Goal: Check status: Check status

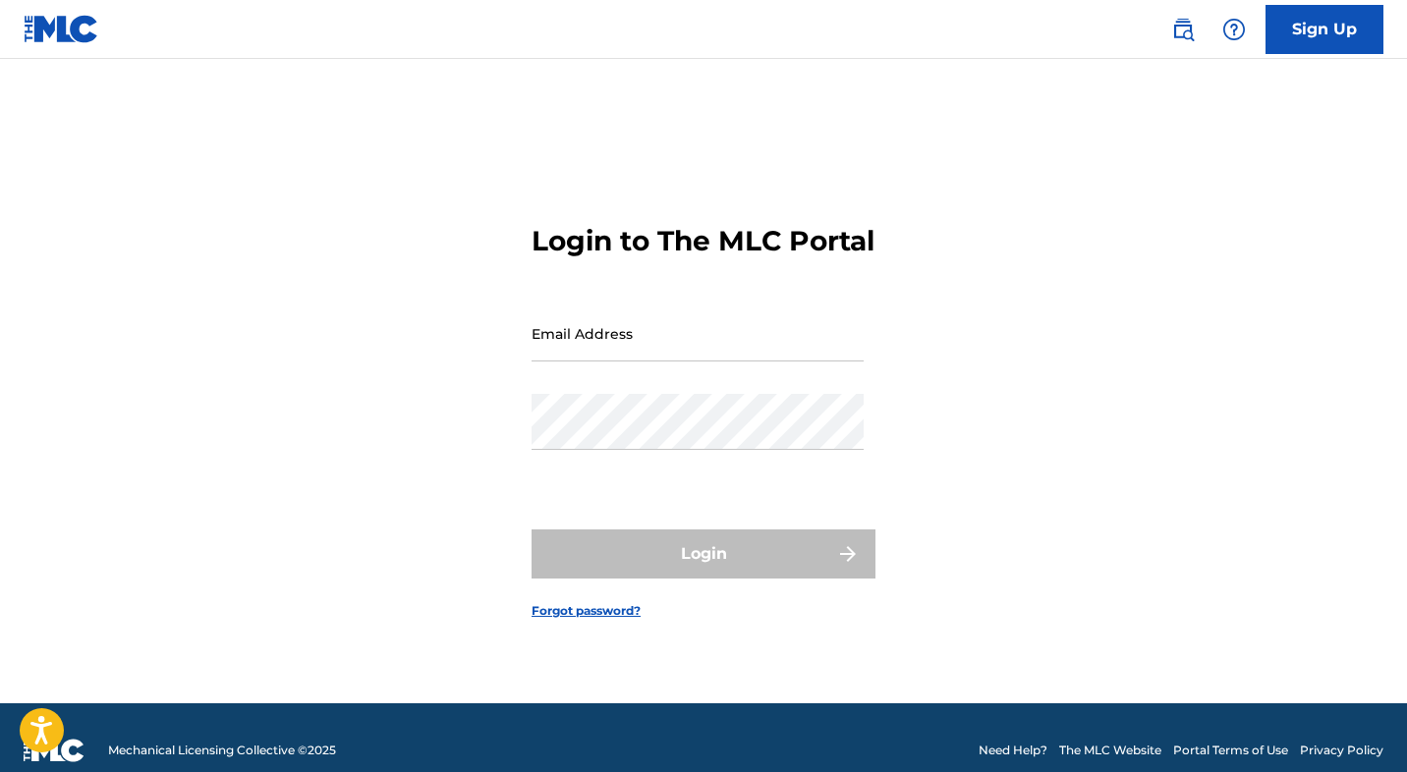
click at [615, 362] on input "Email Address" at bounding box center [698, 334] width 332 height 56
click at [654, 351] on input "Email Address" at bounding box center [698, 334] width 332 height 56
type input "[EMAIL_ADDRESS][DOMAIN_NAME]"
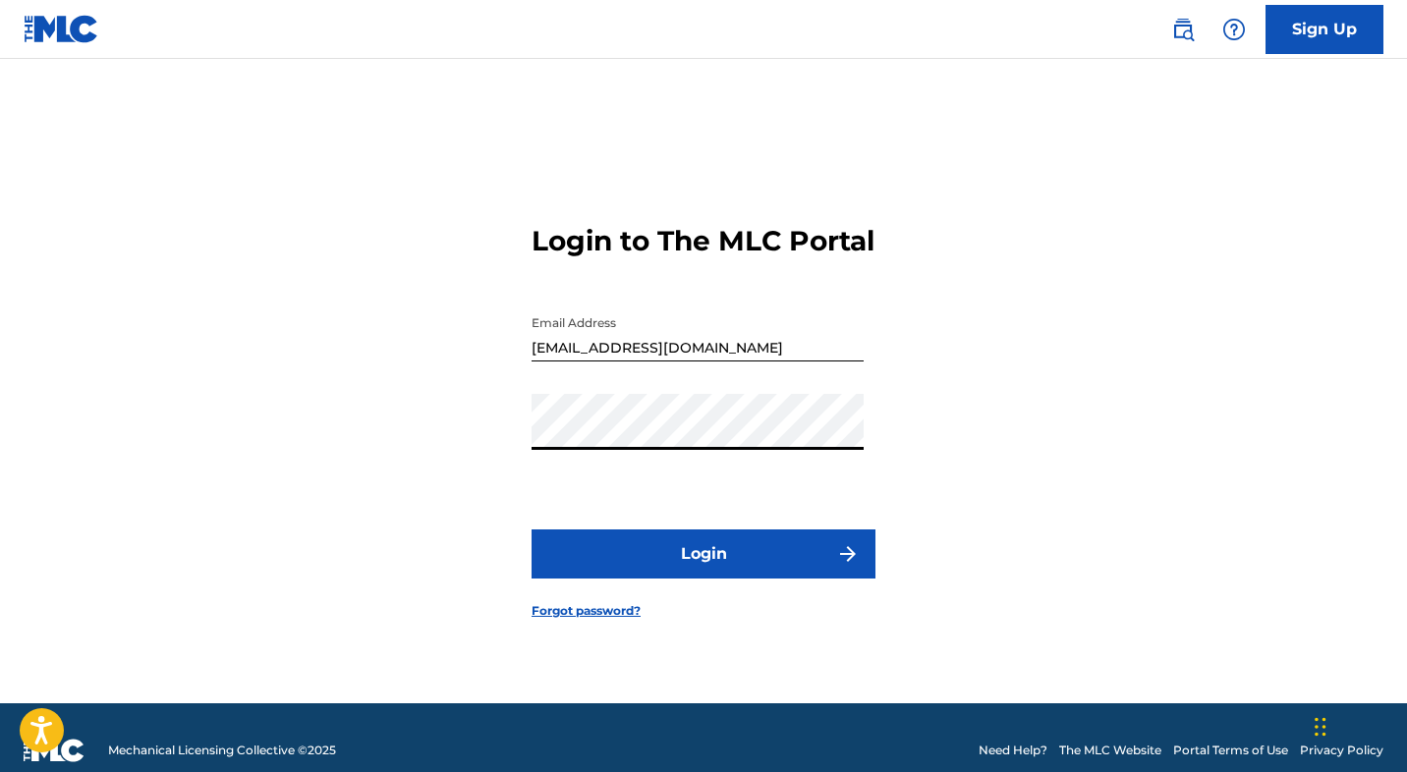
click at [699, 572] on button "Login" at bounding box center [704, 554] width 344 height 49
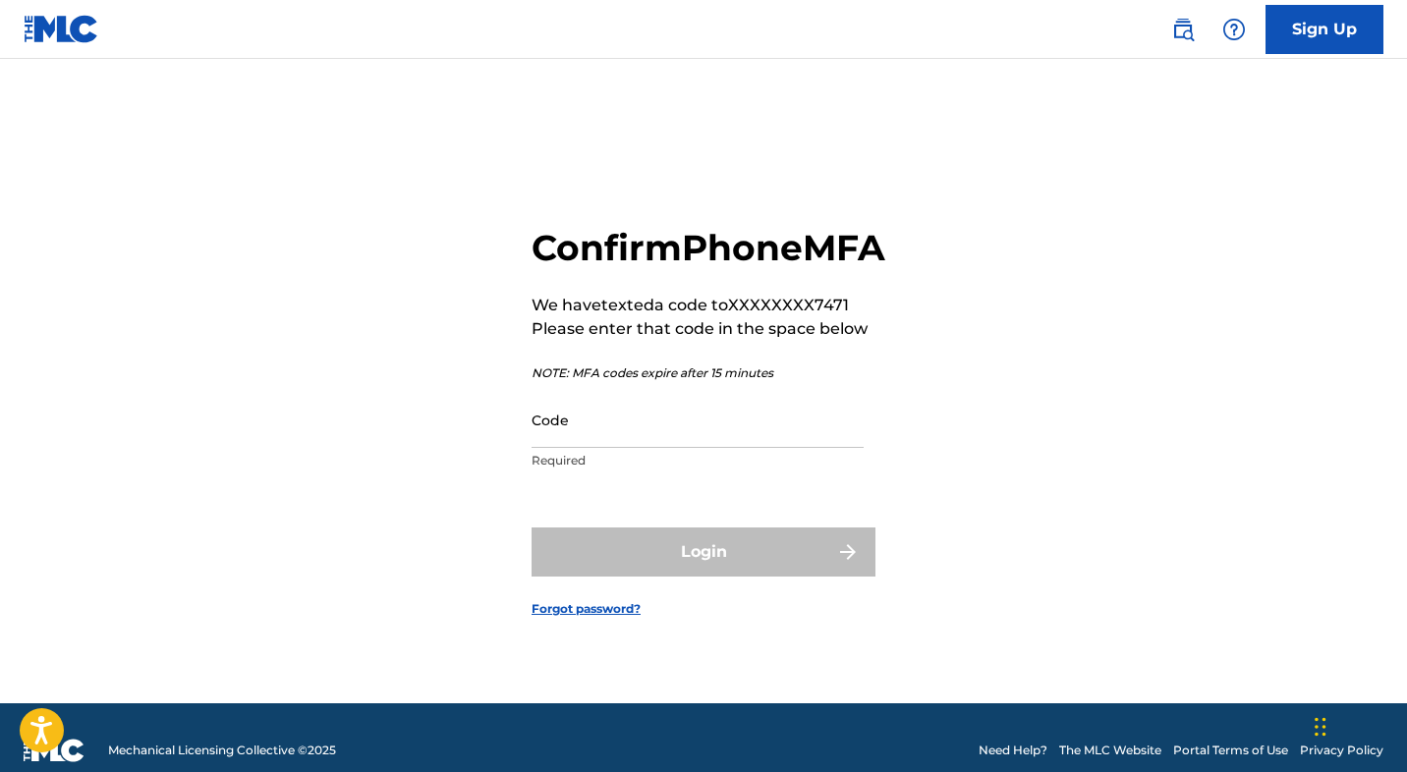
click at [587, 470] on p "Required" at bounding box center [698, 461] width 332 height 18
click at [589, 448] on input "Code" at bounding box center [698, 420] width 332 height 56
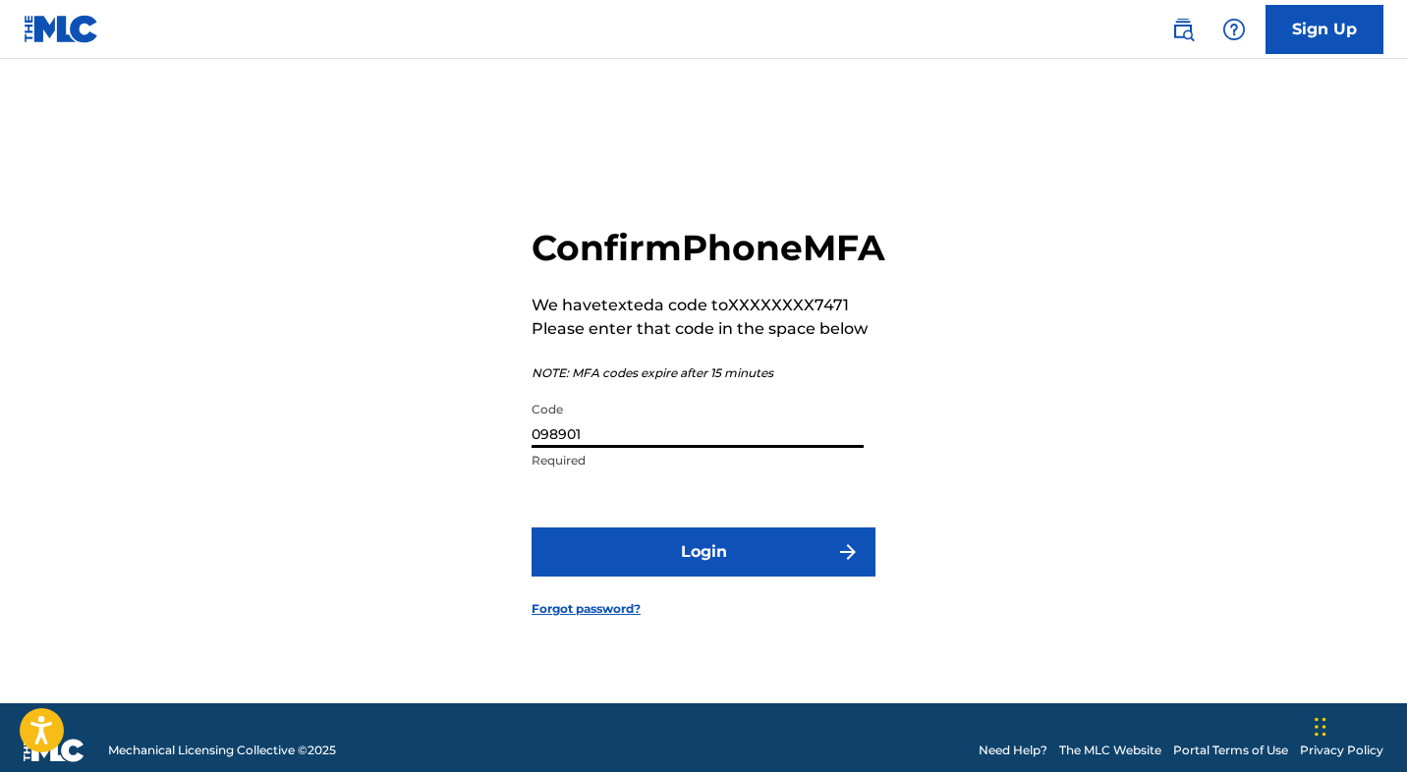
type input "098901"
click at [671, 566] on button "Login" at bounding box center [704, 552] width 344 height 49
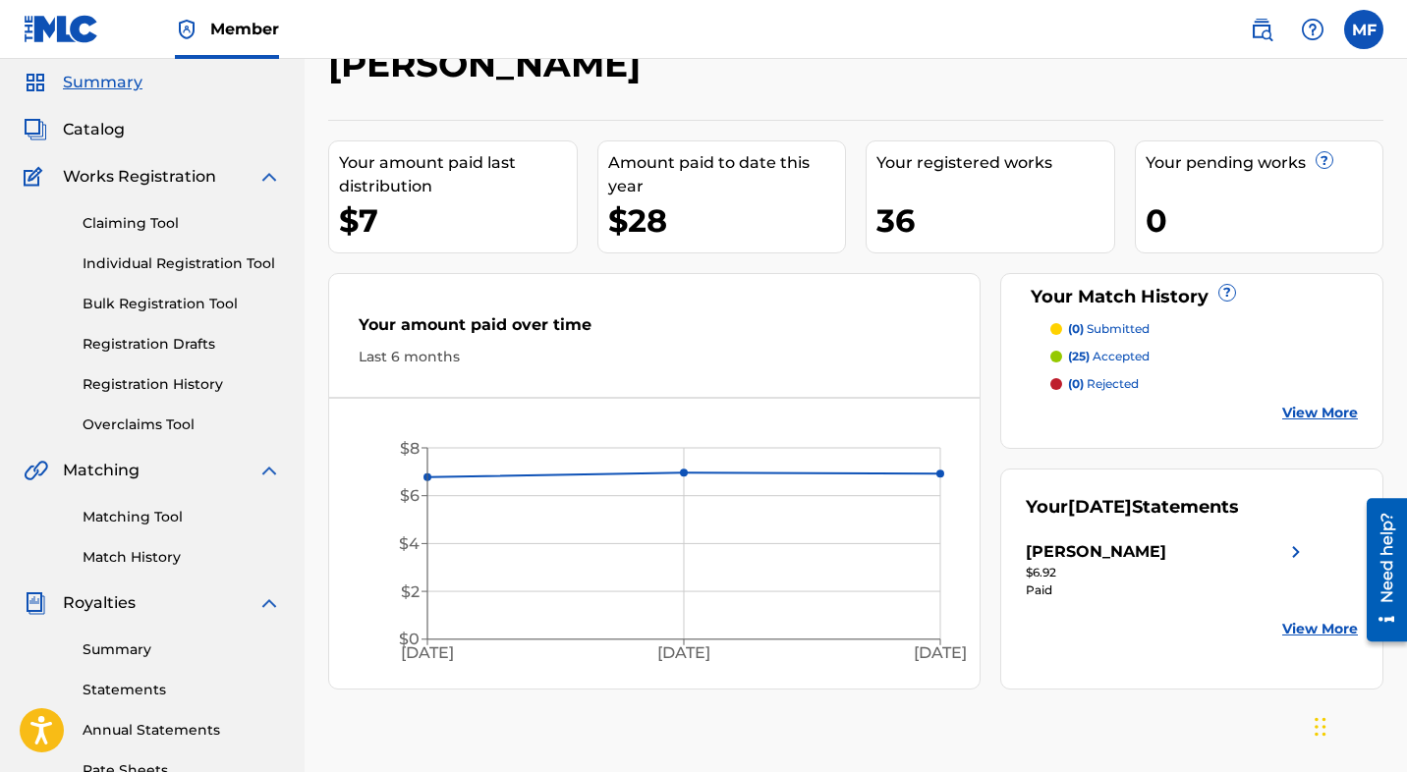
scroll to position [87, 0]
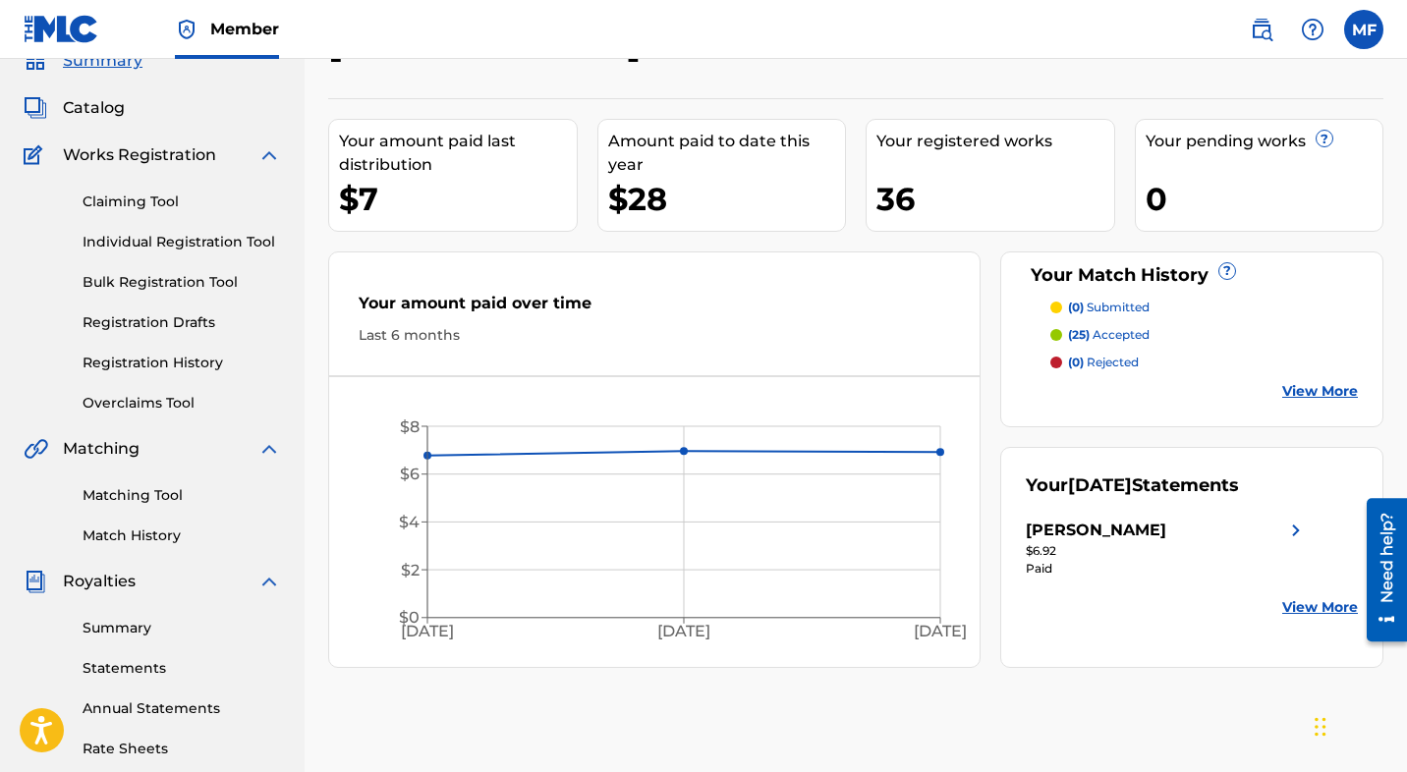
click at [1314, 599] on link "View More" at bounding box center [1320, 607] width 76 height 21
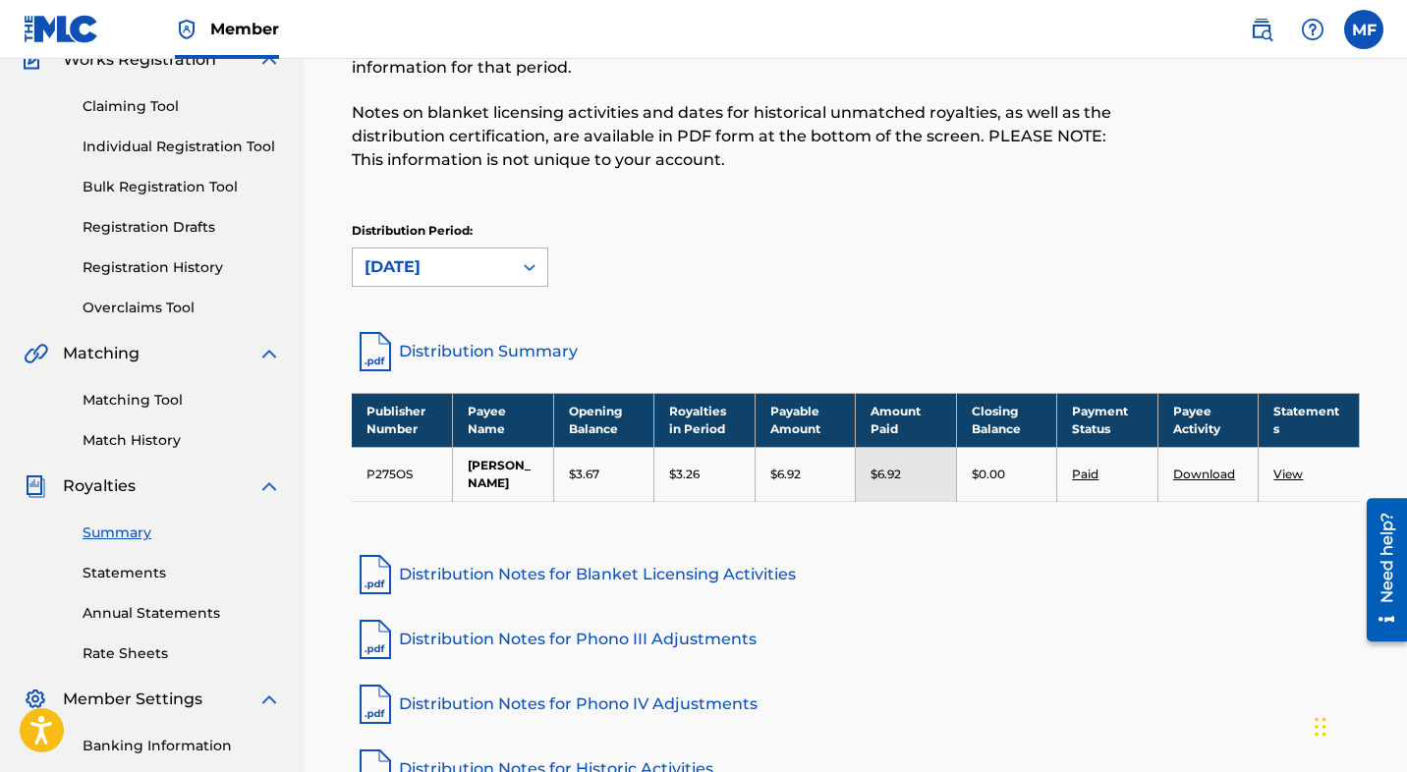
scroll to position [197, 0]
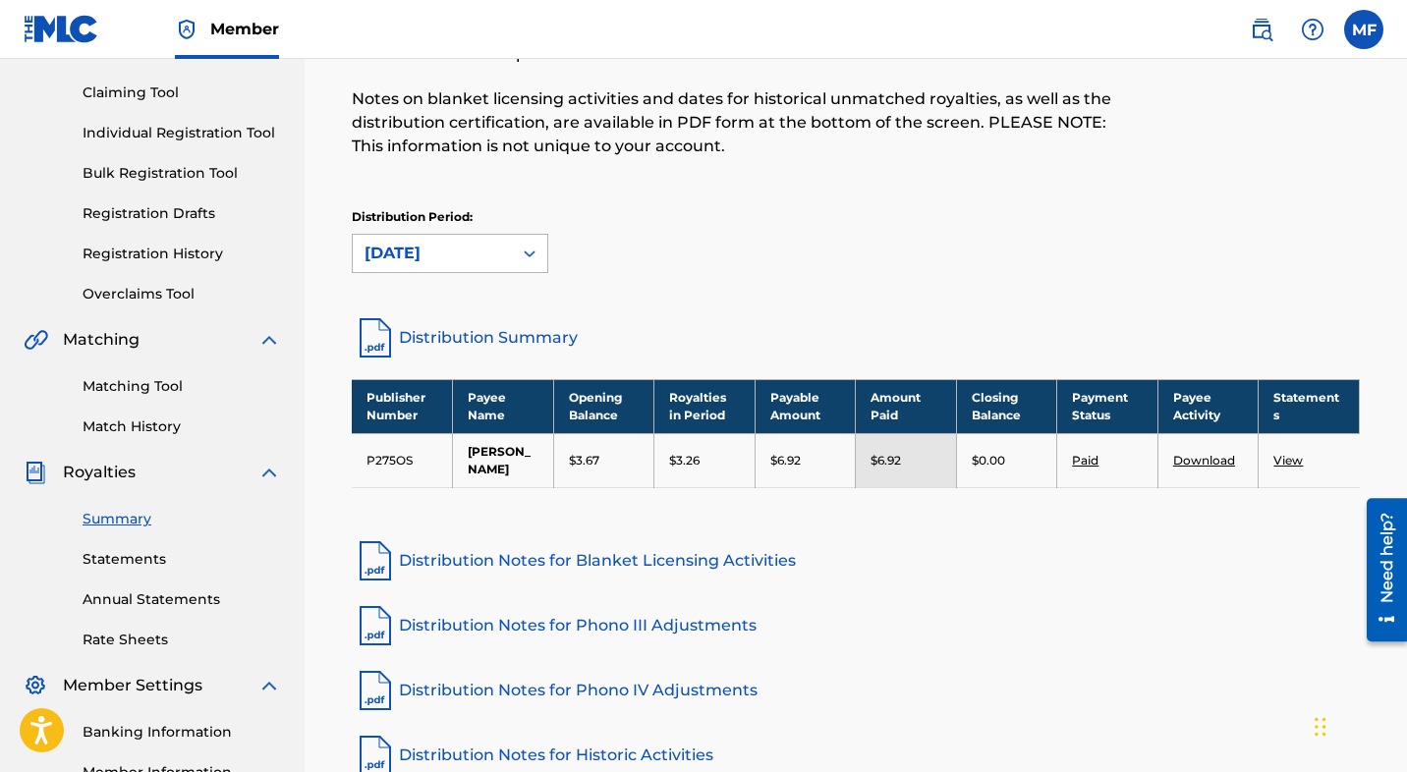
click at [499, 255] on div "[DATE]" at bounding box center [433, 254] width 136 height 24
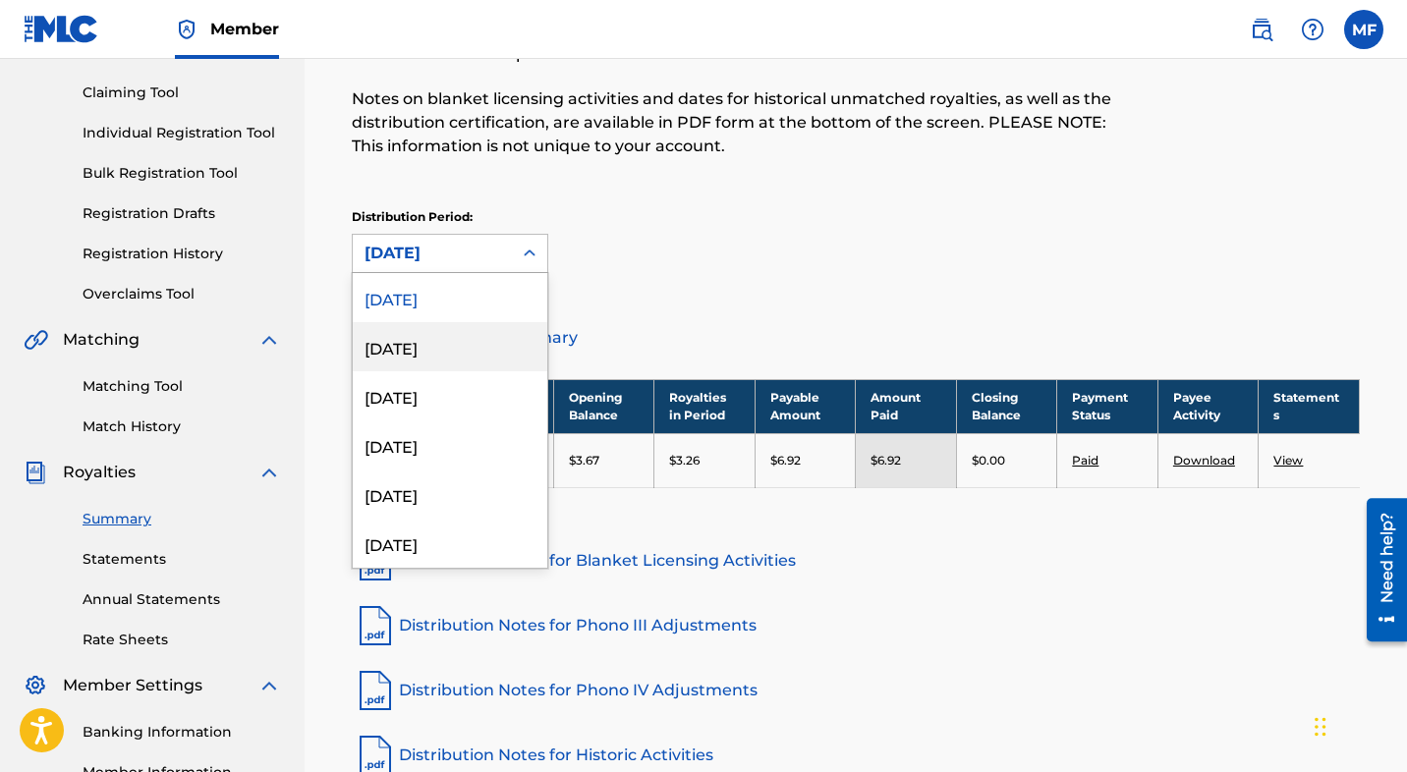
click at [468, 351] on div "[DATE]" at bounding box center [450, 346] width 195 height 49
click at [492, 257] on div "[DATE]" at bounding box center [433, 254] width 136 height 24
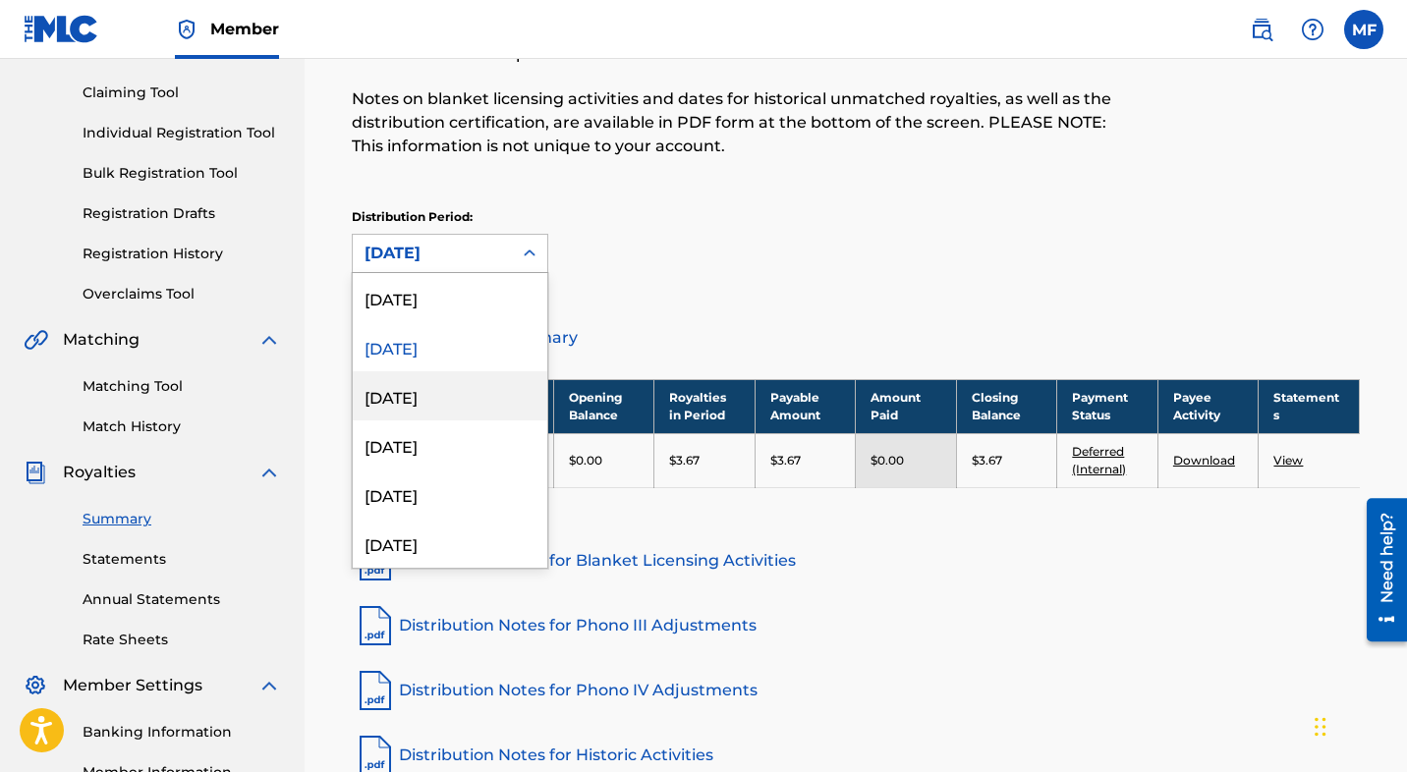
click at [475, 412] on div "[DATE]" at bounding box center [450, 395] width 195 height 49
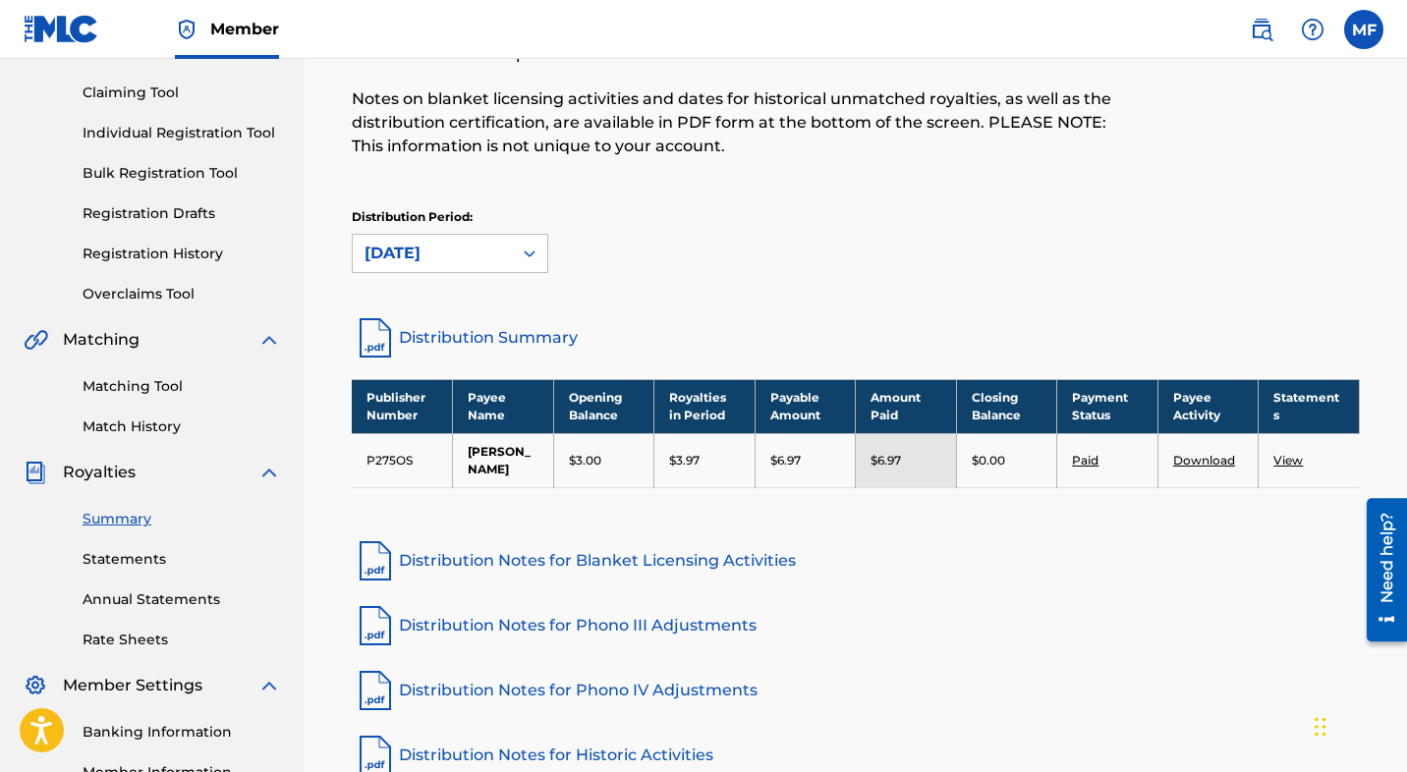
click at [525, 250] on icon at bounding box center [530, 254] width 20 height 20
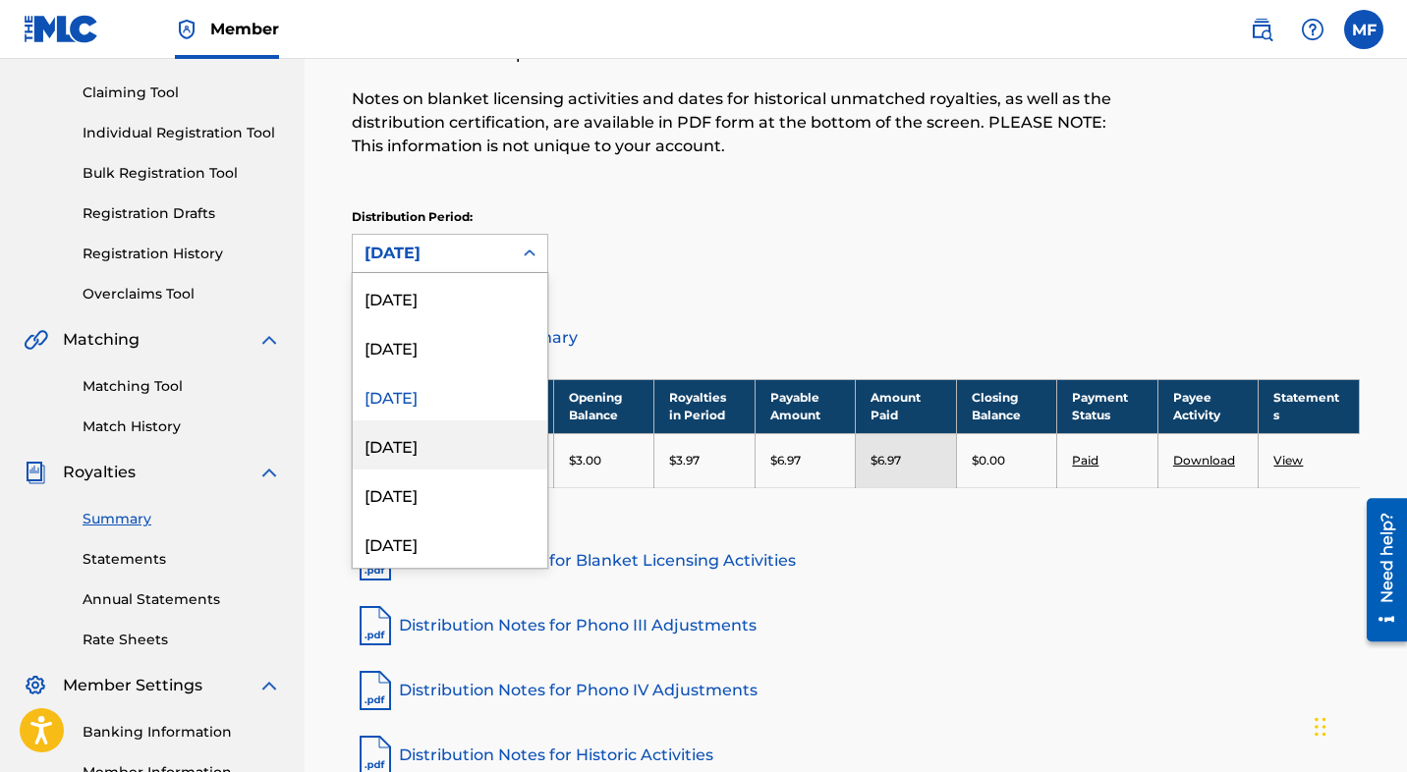
click at [468, 444] on div "[DATE]" at bounding box center [450, 445] width 195 height 49
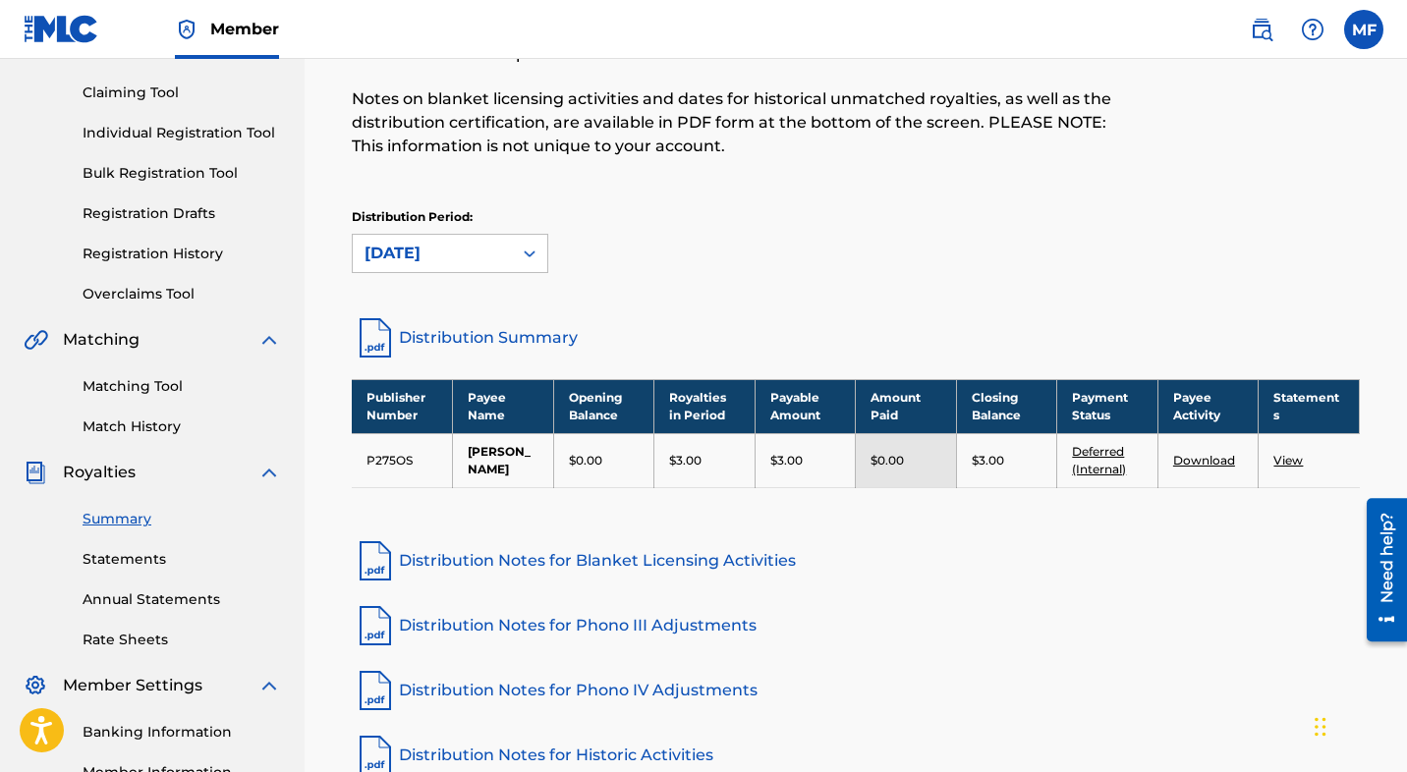
click at [485, 262] on div "[DATE]" at bounding box center [433, 254] width 136 height 24
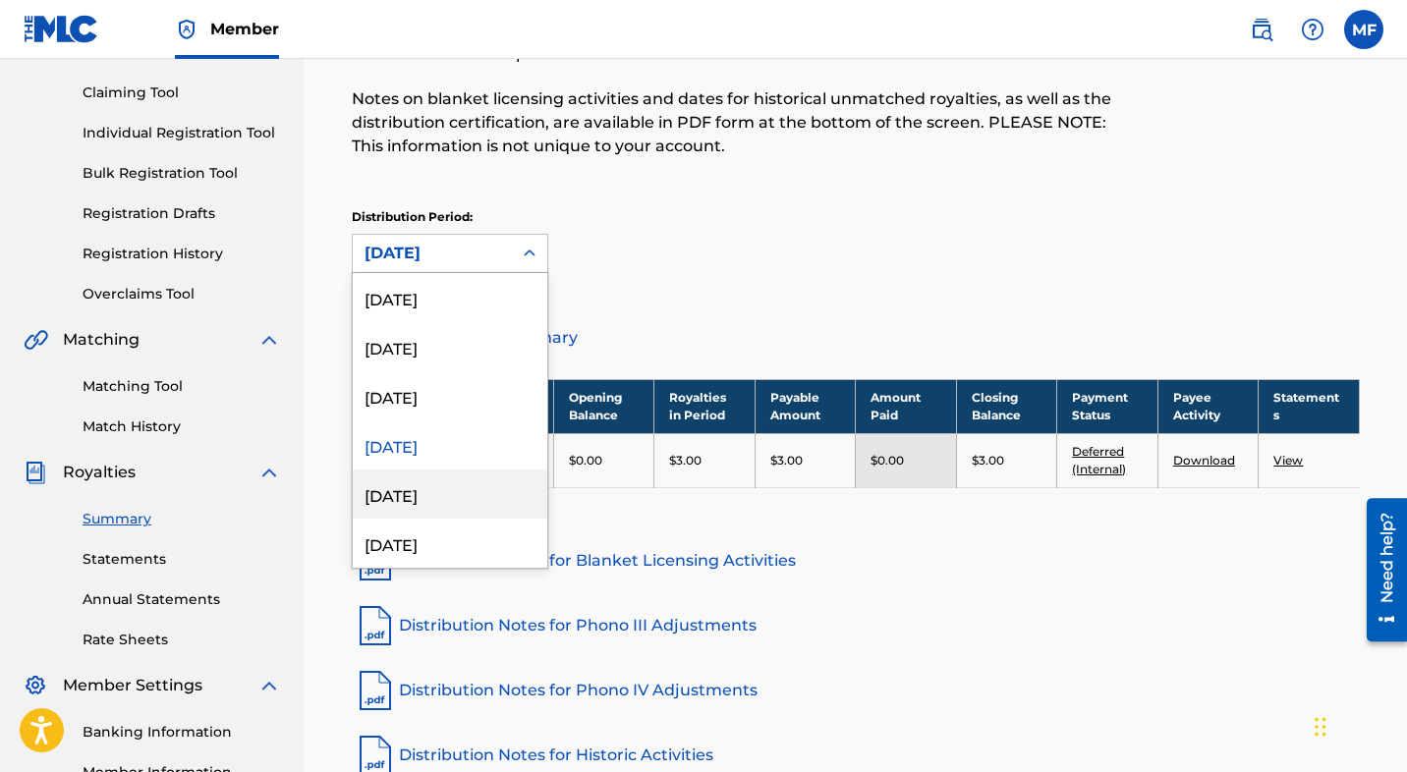
click at [447, 489] on div "[DATE]" at bounding box center [450, 494] width 195 height 49
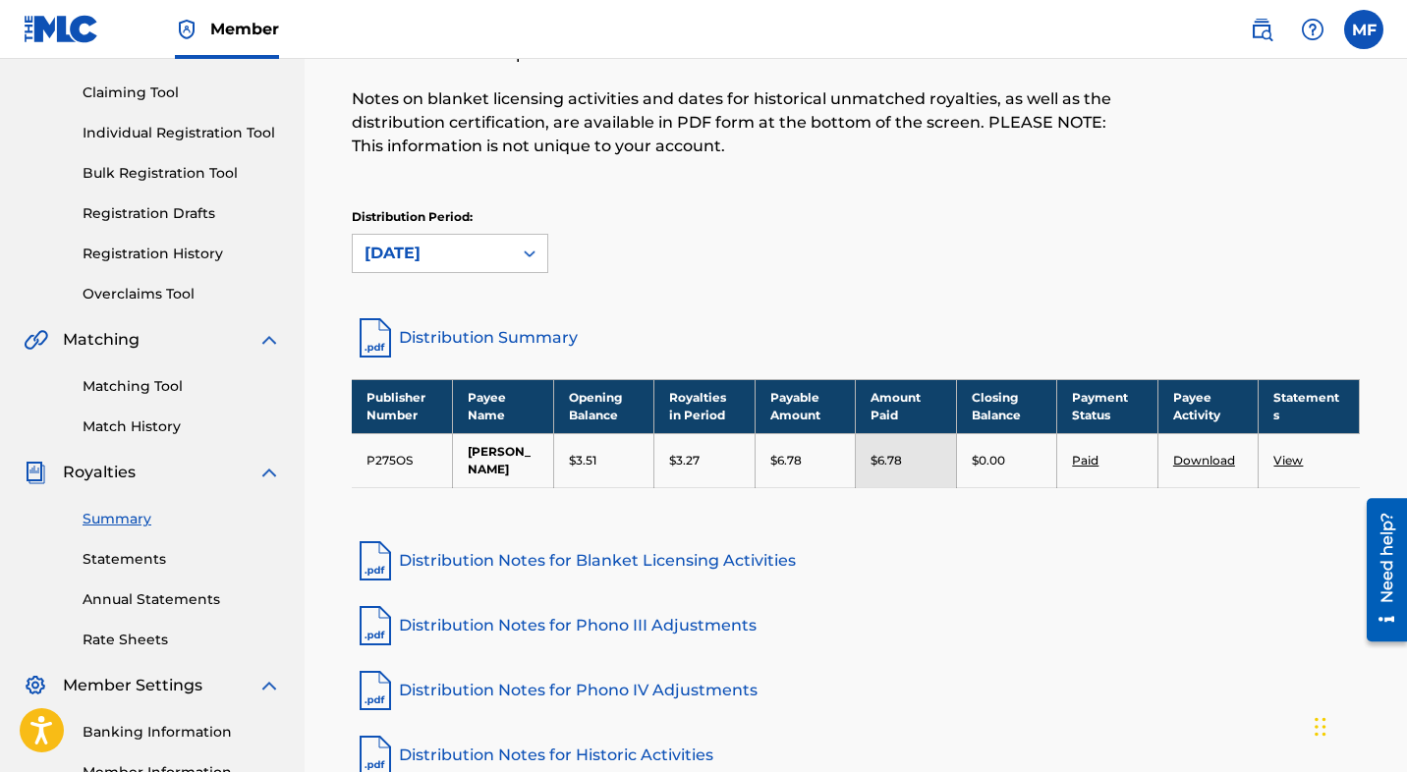
click at [488, 236] on div "[DATE]" at bounding box center [432, 253] width 159 height 37
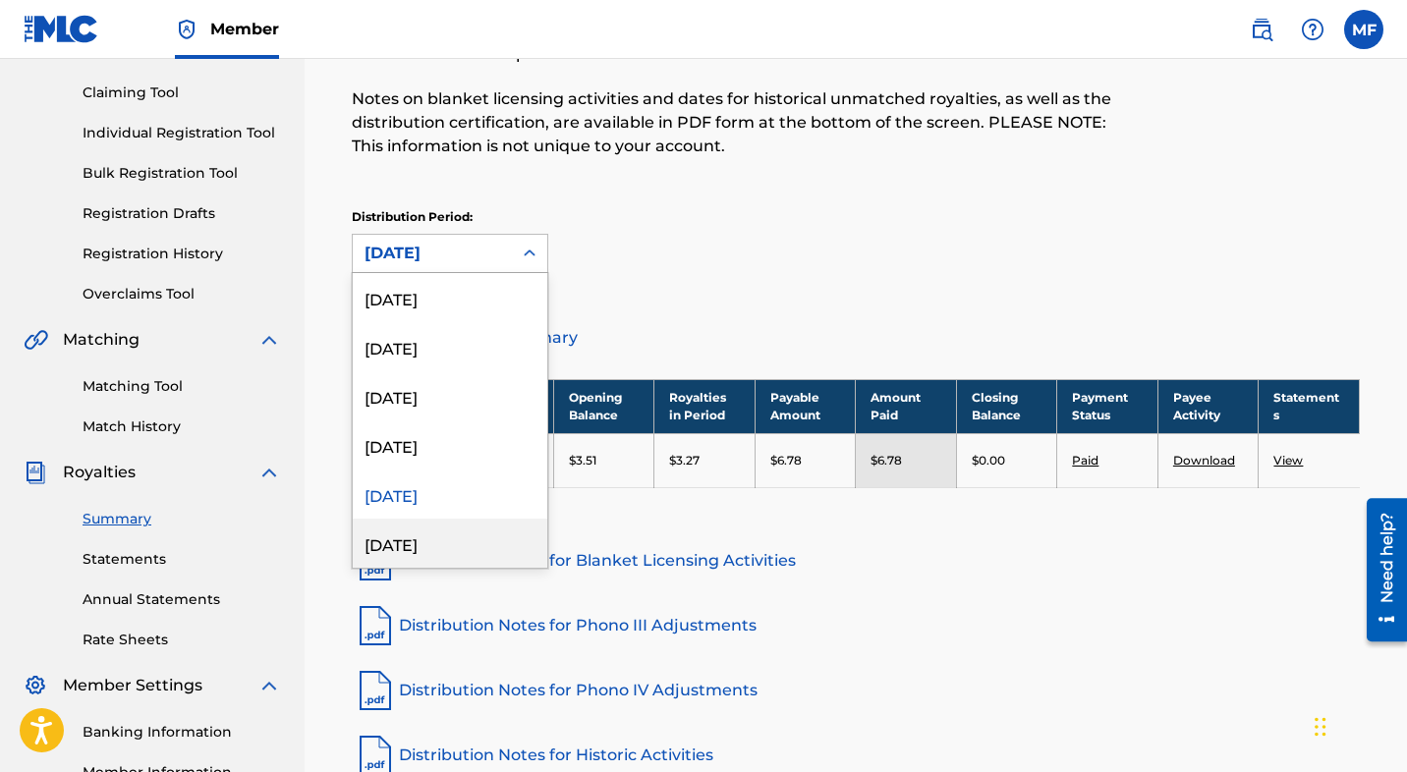
click at [440, 542] on div "[DATE]" at bounding box center [450, 543] width 195 height 49
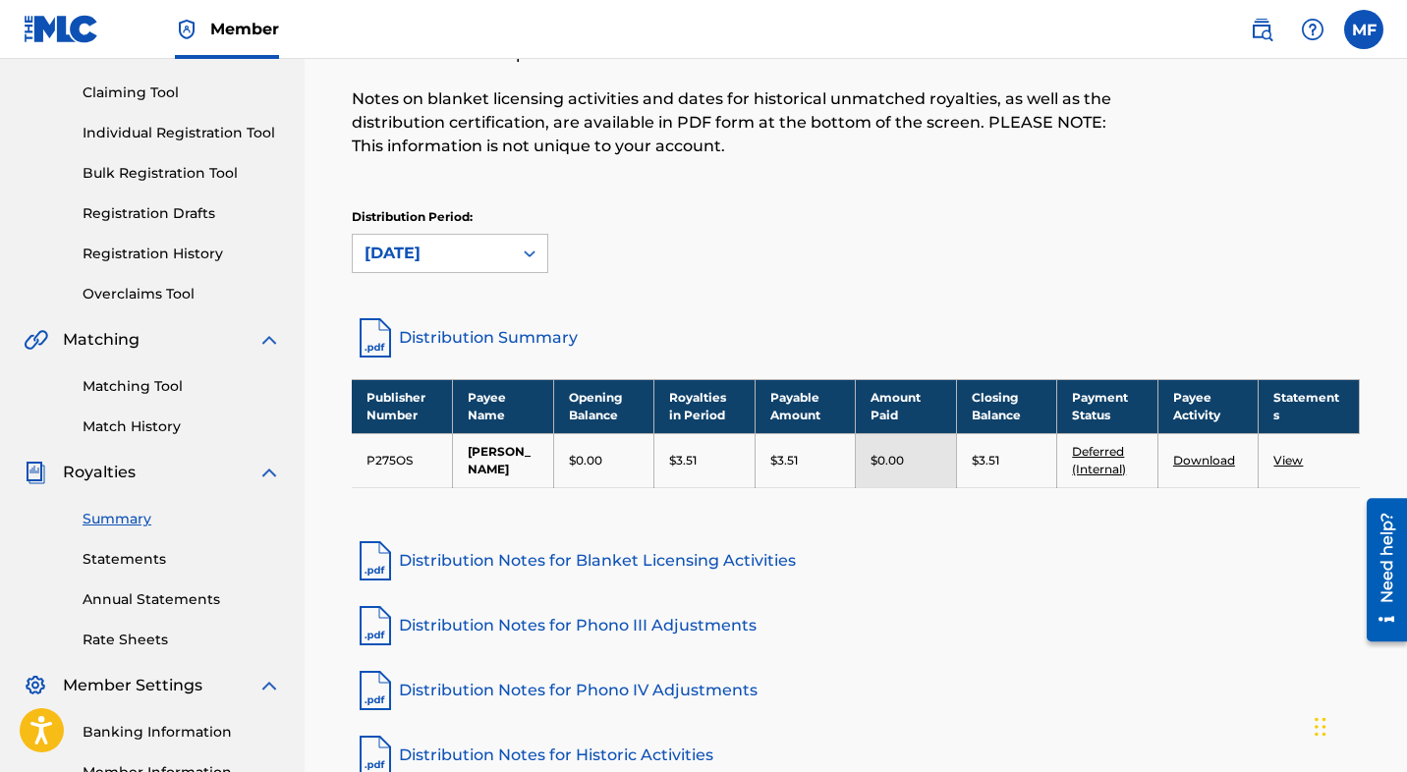
click at [472, 261] on div "[DATE]" at bounding box center [433, 254] width 136 height 24
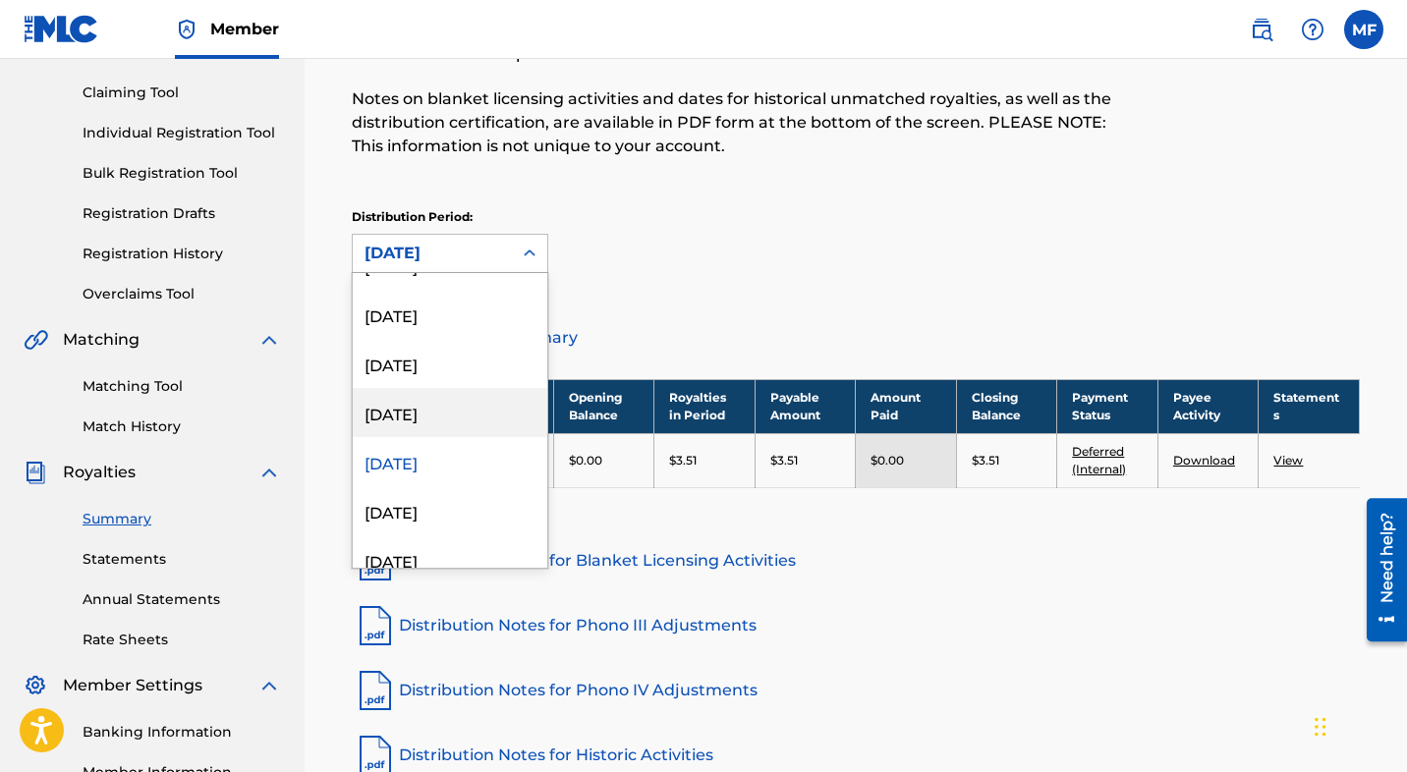
scroll to position [97, 0]
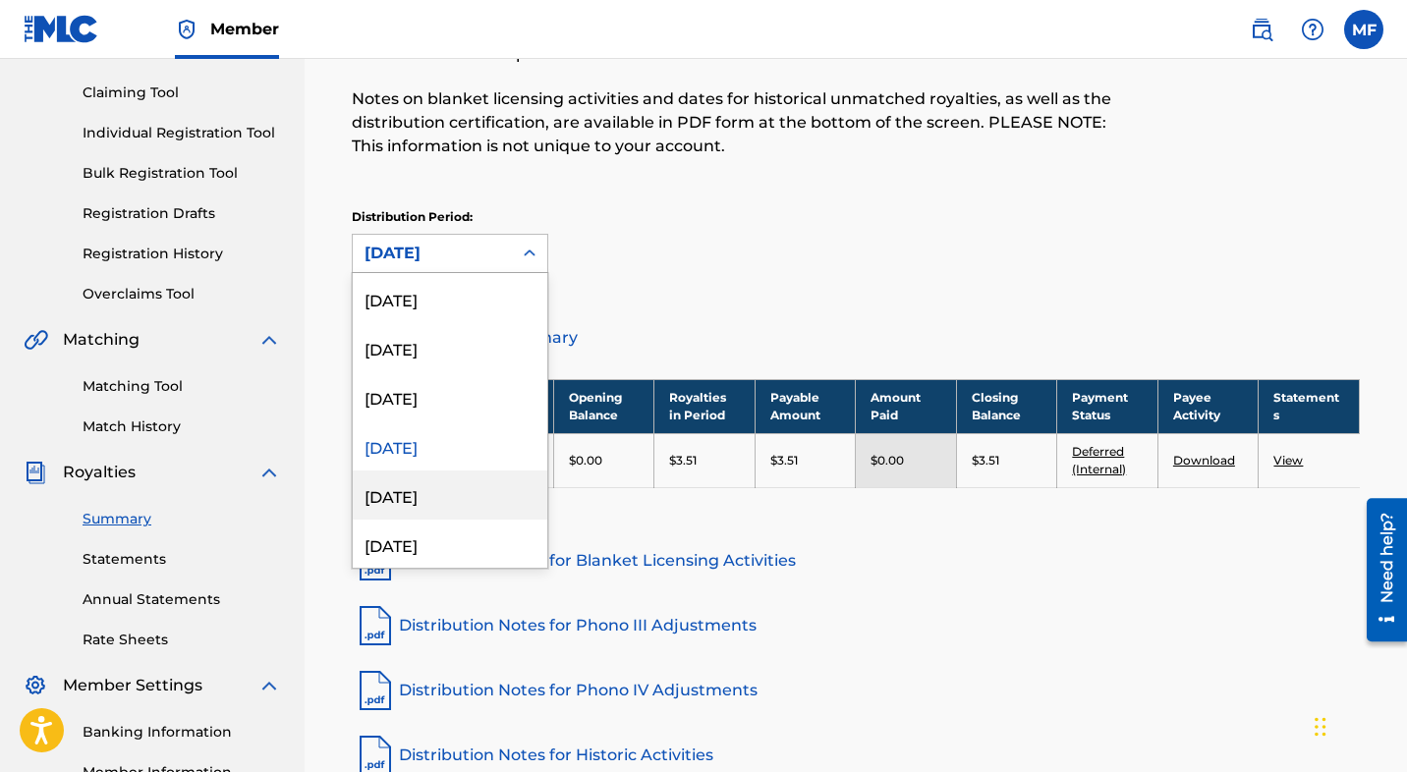
click at [410, 496] on div "[DATE]" at bounding box center [450, 495] width 195 height 49
click at [484, 238] on div "[DATE]" at bounding box center [432, 253] width 159 height 37
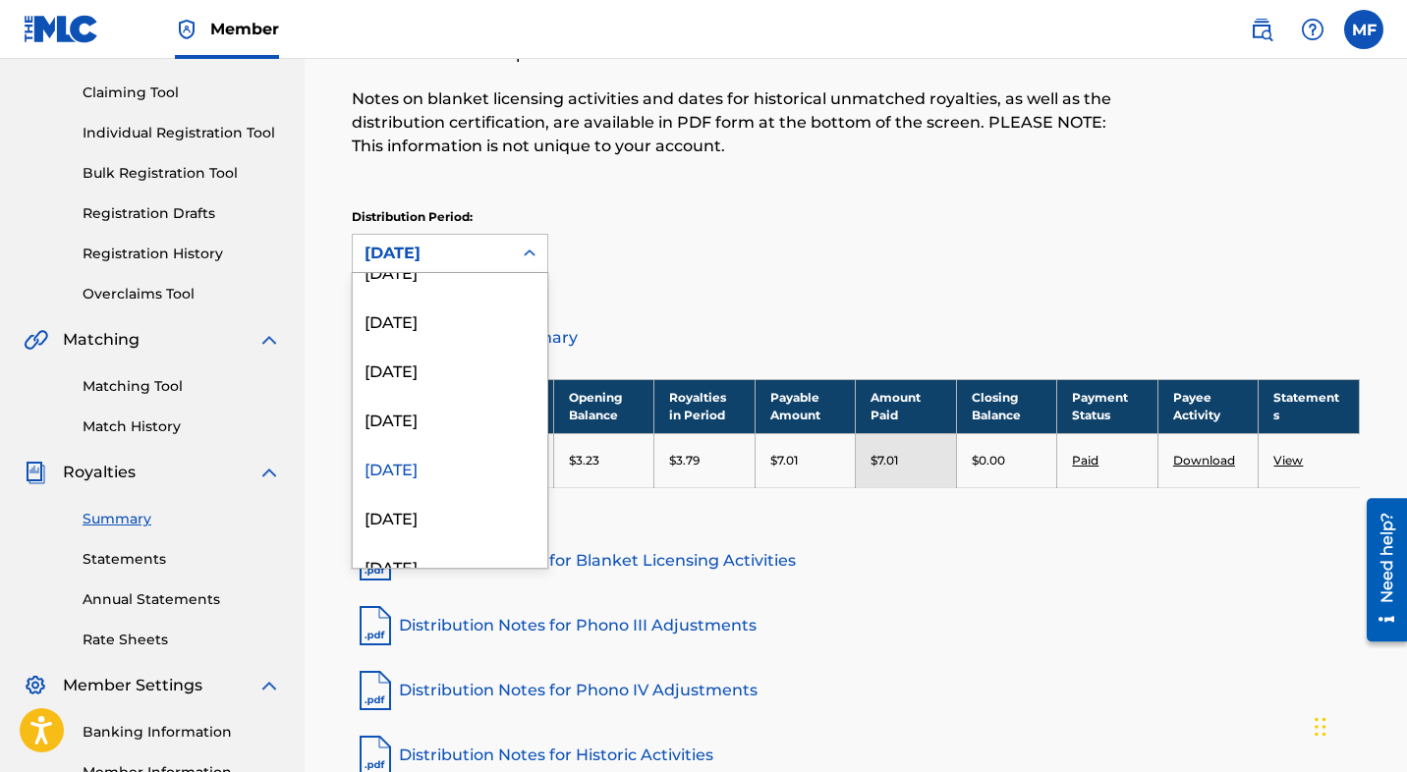
scroll to position [131, 0]
click at [455, 508] on div "[DATE]" at bounding box center [450, 510] width 195 height 49
